Goal: Find specific page/section: Find specific page/section

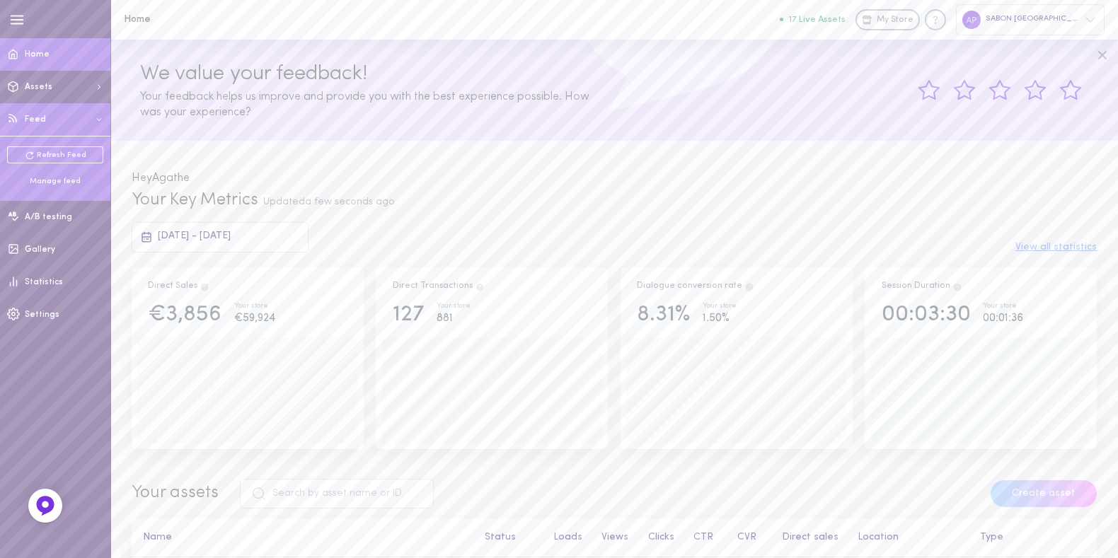
click at [42, 181] on div "Manage feed" at bounding box center [55, 181] width 96 height 11
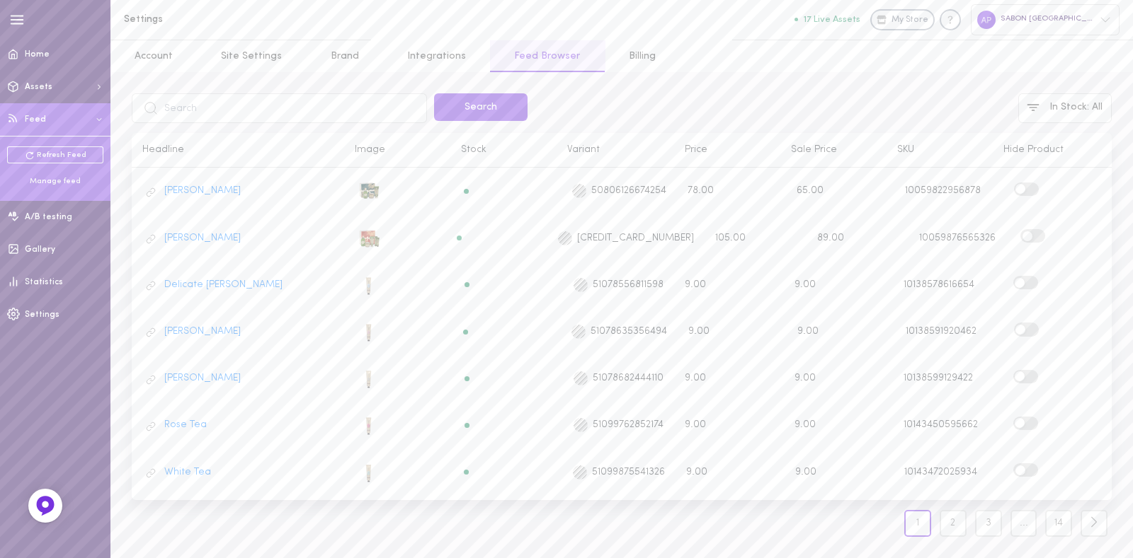
click at [253, 101] on input "text" at bounding box center [279, 108] width 295 height 30
type input "echantillon"
click button "Search" at bounding box center [480, 107] width 93 height 28
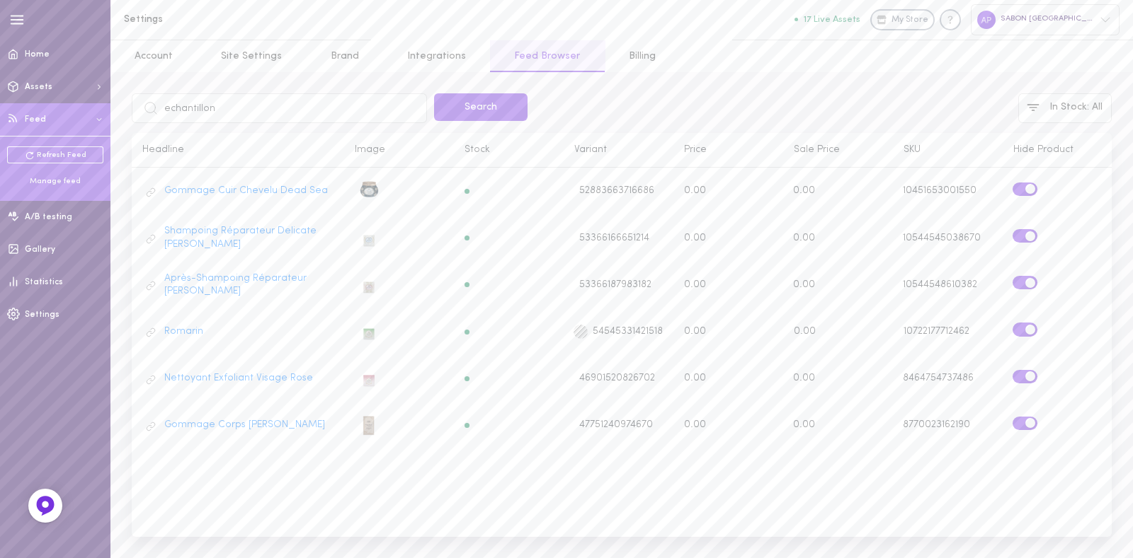
click at [273, 101] on input "echantillon" at bounding box center [279, 108] width 295 height 30
type input "vinaigre"
click button "Search" at bounding box center [480, 107] width 93 height 28
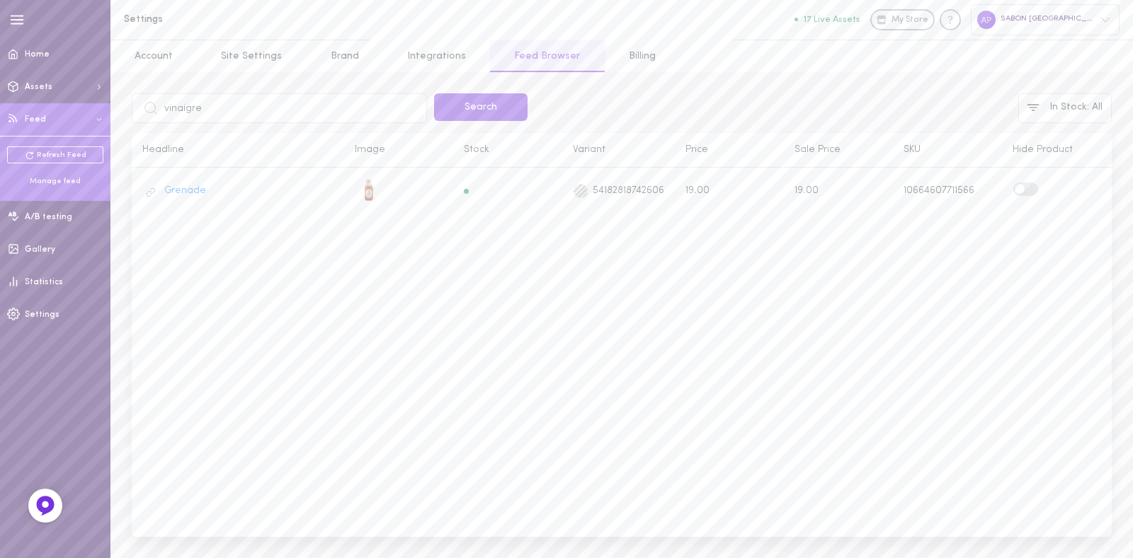
click at [280, 110] on input "vinaigre" at bounding box center [279, 108] width 295 height 30
type input "grenade"
click button "Search" at bounding box center [480, 107] width 93 height 28
click at [1027, 234] on label at bounding box center [1026, 235] width 25 height 13
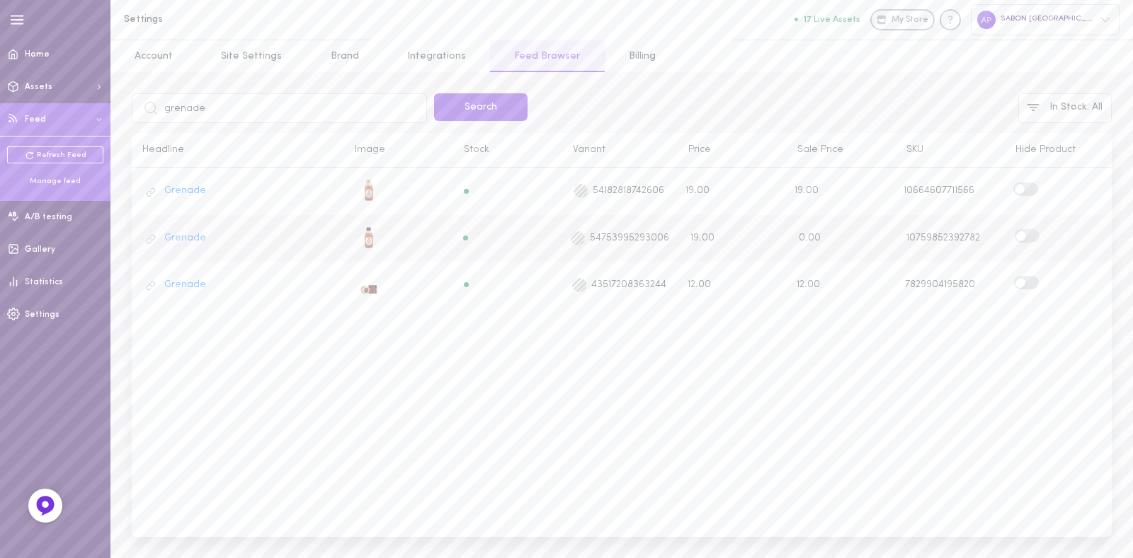
click at [0, 0] on input "checkbox" at bounding box center [0, 0] width 0 height 0
